Goal: Find contact information: Find contact information

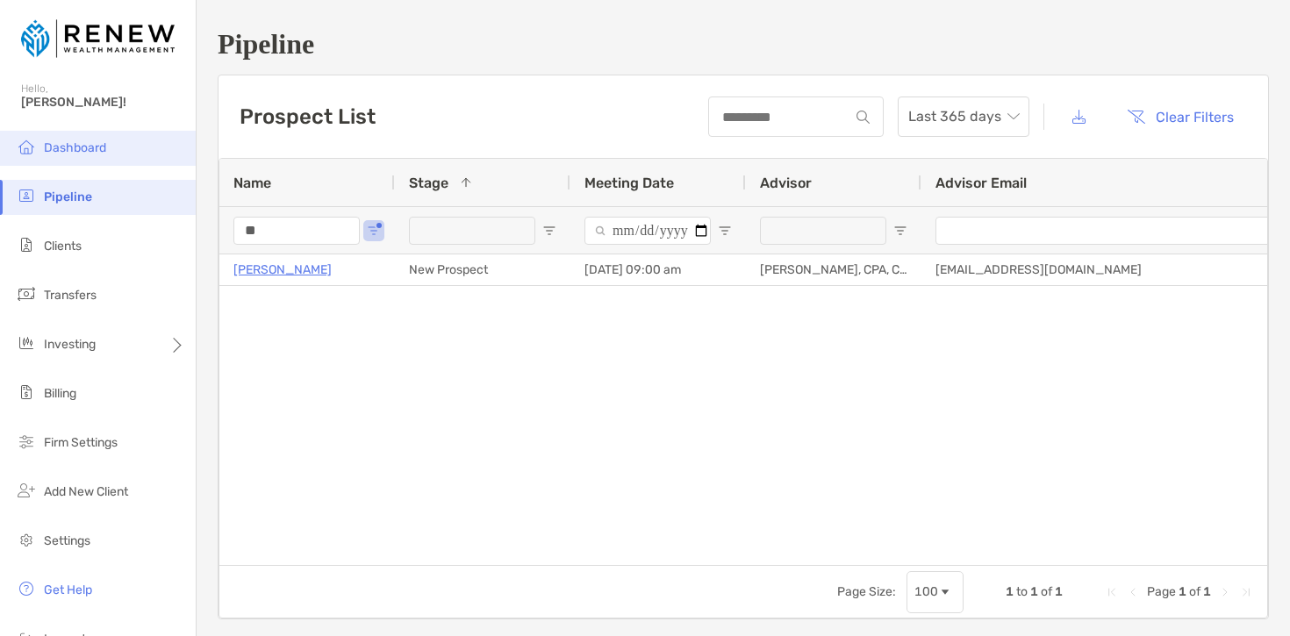
click at [87, 150] on span "Dashboard" at bounding box center [75, 147] width 62 height 15
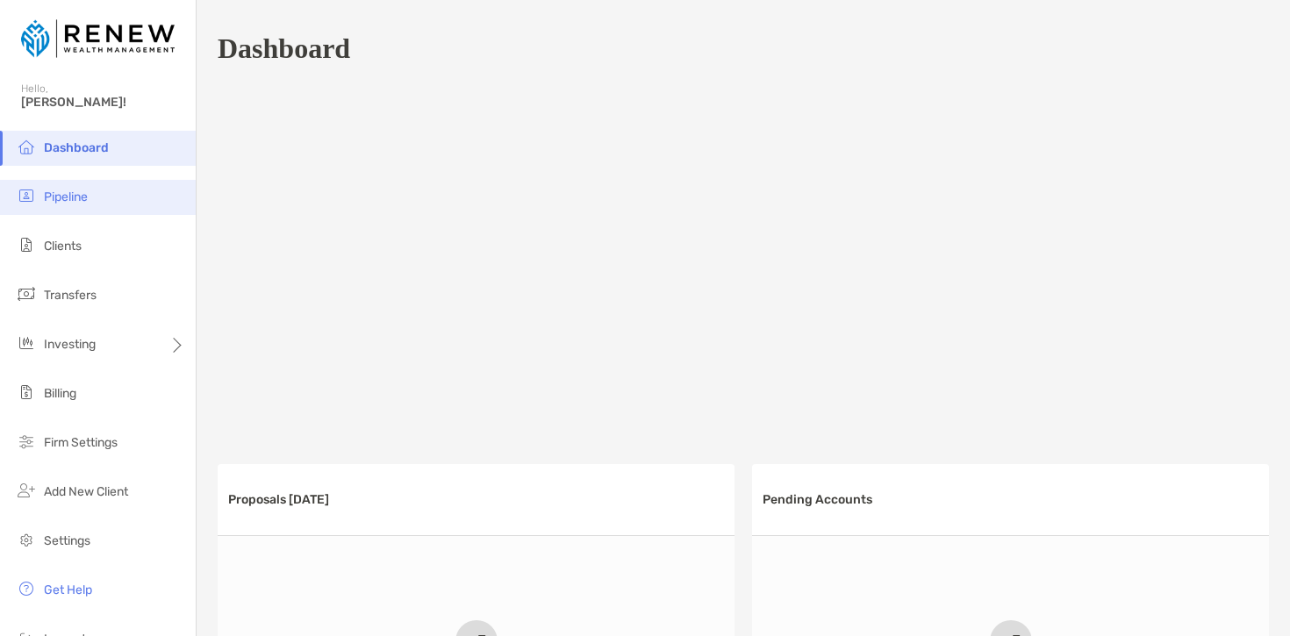
click at [112, 188] on li "Pipeline" at bounding box center [98, 197] width 196 height 35
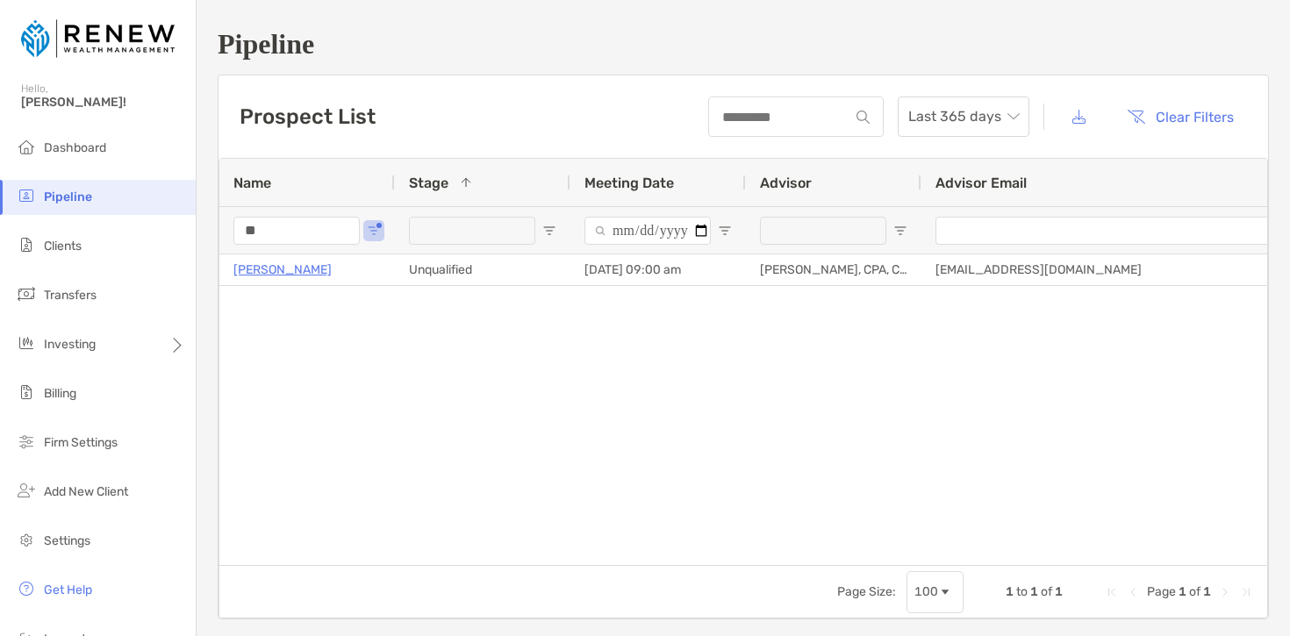
click at [546, 228] on span "Open Filter Menu" at bounding box center [550, 231] width 14 height 14
click at [363, 230] on div "**" at bounding box center [307, 229] width 176 height 47
click at [287, 225] on input "**" at bounding box center [297, 231] width 126 height 28
type input "*"
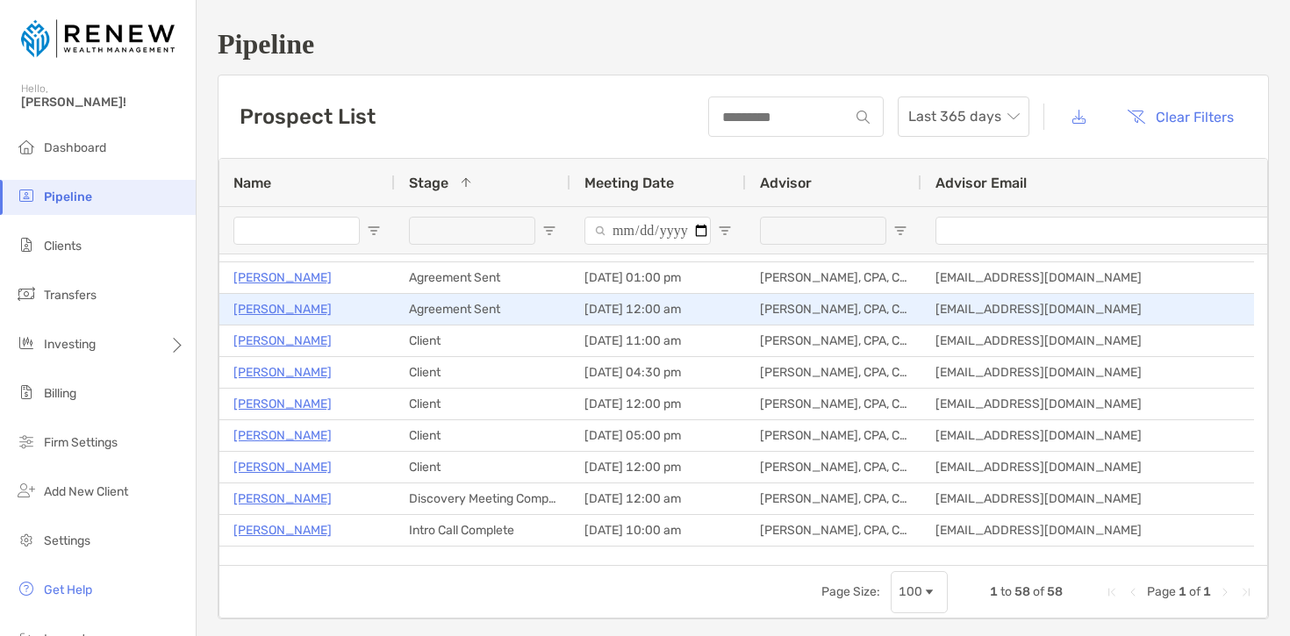
scroll to position [306, 0]
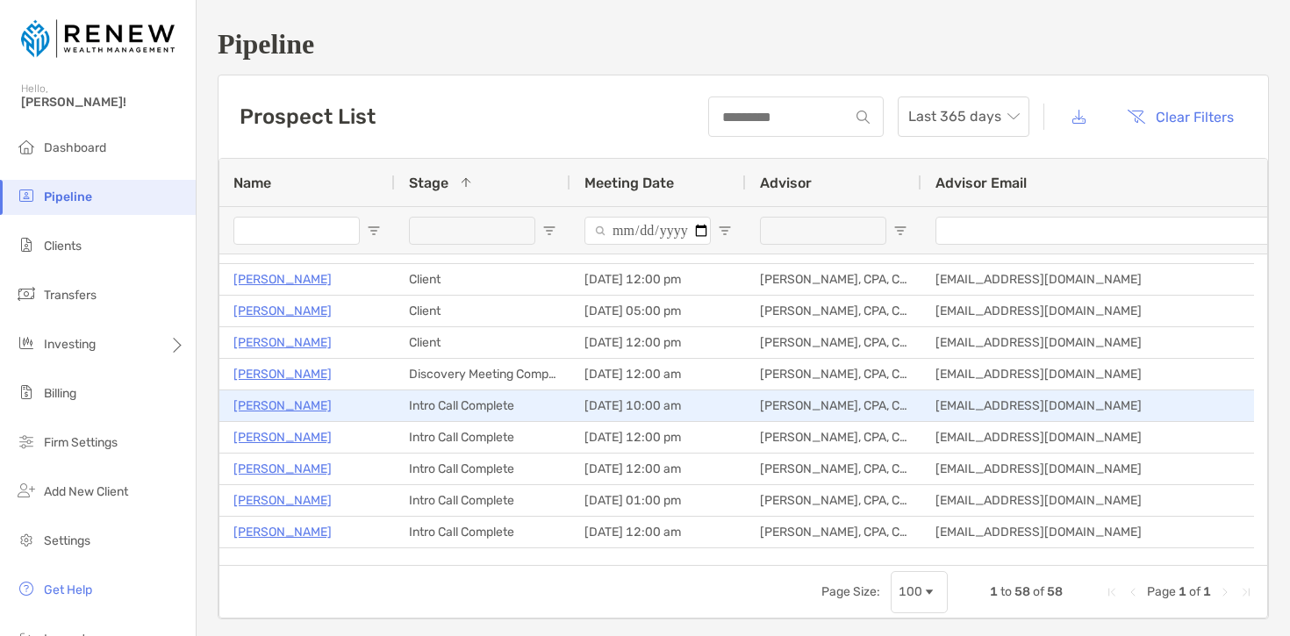
click at [282, 402] on p "[PERSON_NAME]" at bounding box center [283, 406] width 98 height 22
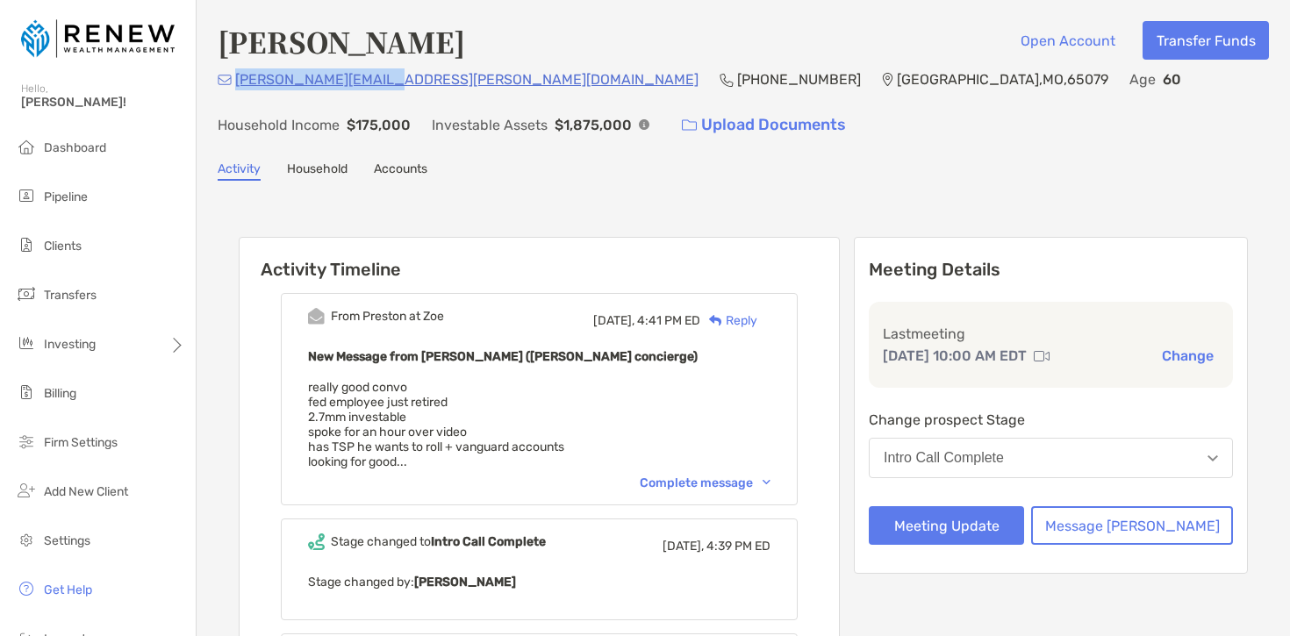
drag, startPoint x: 394, startPoint y: 84, endPoint x: 234, endPoint y: 87, distance: 159.8
click at [234, 87] on div "[PERSON_NAME][EMAIL_ADDRESS][PERSON_NAME][DOMAIN_NAME] (202) 631-[GEOGRAPHIC_DA…" at bounding box center [744, 105] width 1052 height 75
copy p "[PERSON_NAME][EMAIL_ADDRESS][PERSON_NAME][DOMAIN_NAME]"
